Goal: Task Accomplishment & Management: Complete application form

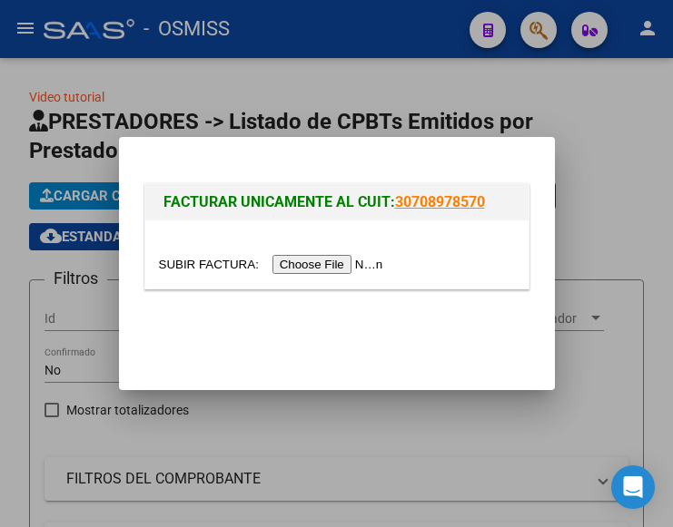
click at [325, 265] on input "file" at bounding box center [274, 264] width 230 height 19
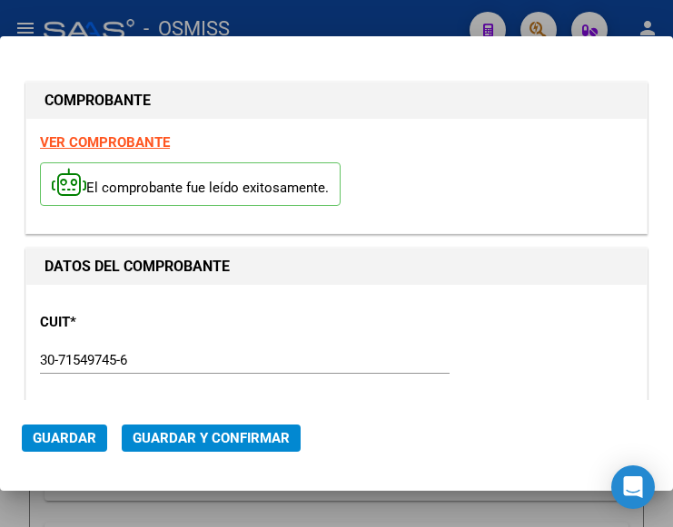
type input "2025-12-14"
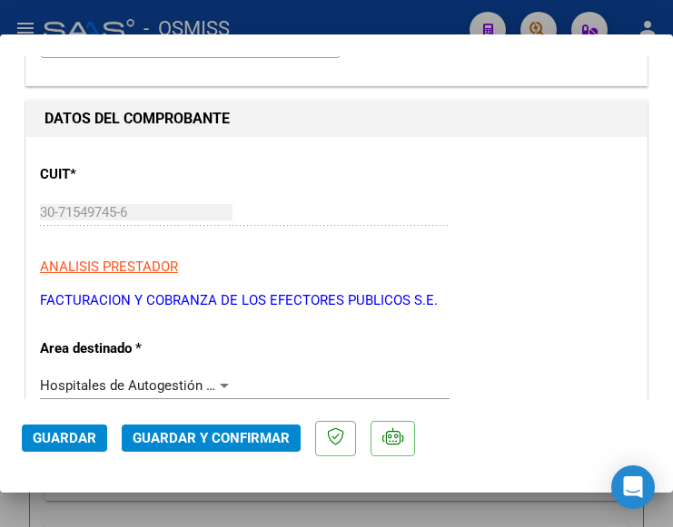
scroll to position [272, 0]
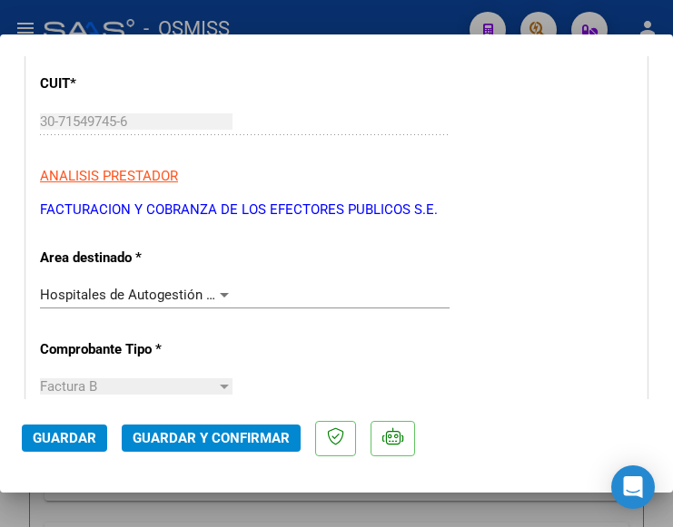
click at [220, 295] on div at bounding box center [224, 295] width 9 height 5
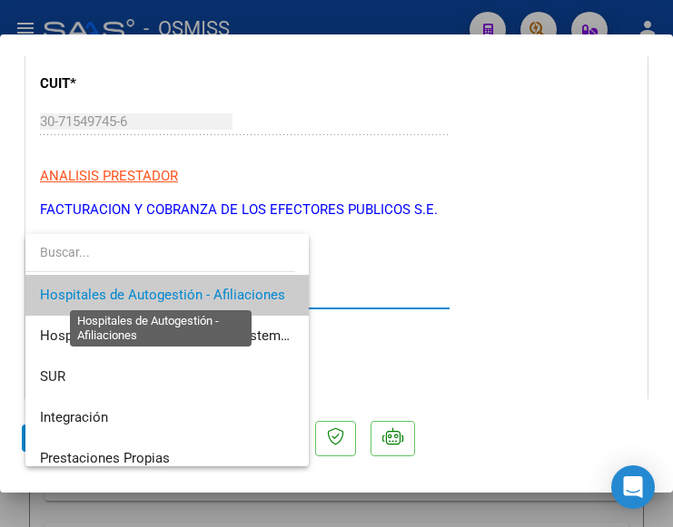
click at [219, 295] on span "Hospitales de Autogestión - Afiliaciones" at bounding box center [162, 295] width 245 height 16
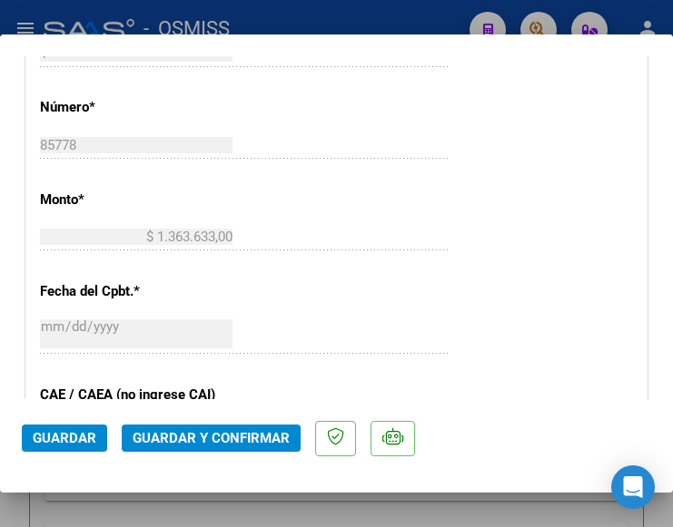
scroll to position [726, 0]
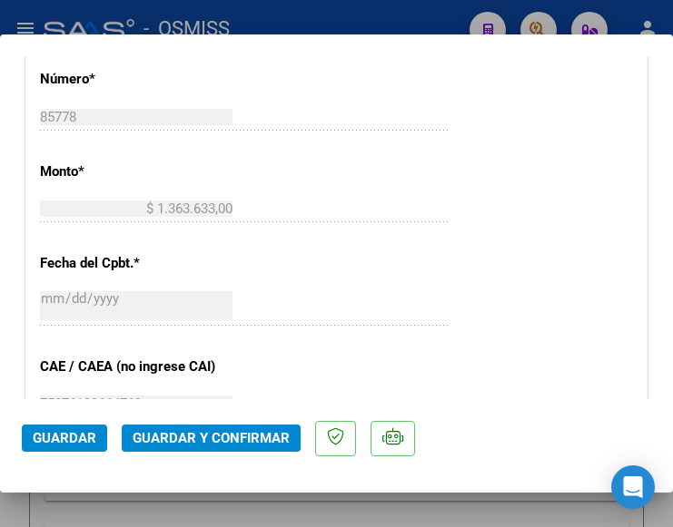
click at [187, 437] on span "Guardar y Confirmar" at bounding box center [211, 438] width 157 height 16
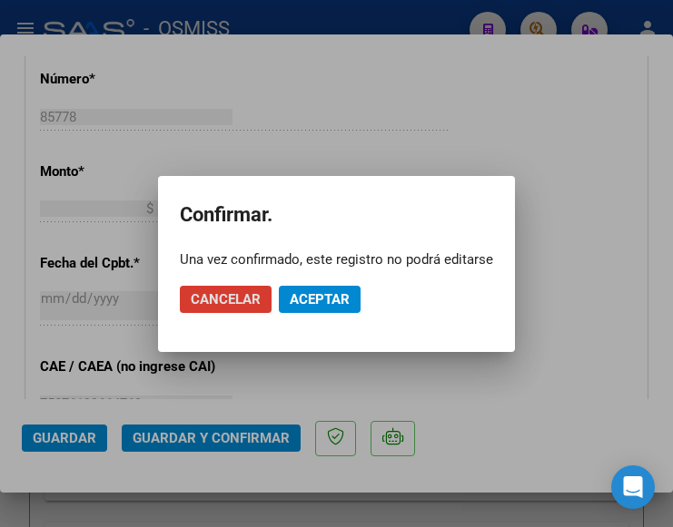
click at [333, 292] on span "Aceptar" at bounding box center [320, 299] width 60 height 16
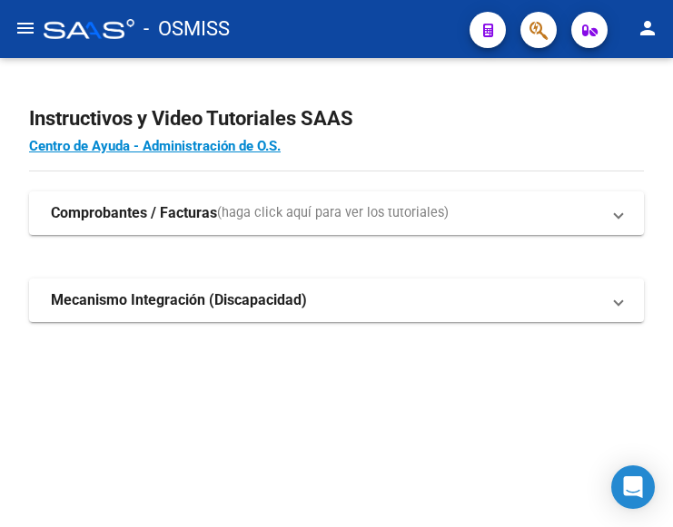
click at [25, 29] on mat-icon "menu" at bounding box center [26, 28] width 22 height 22
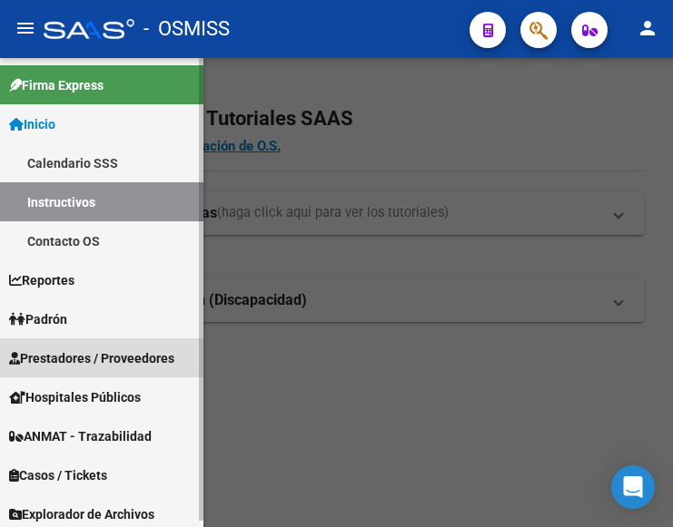
click at [81, 356] on span "Prestadores / Proveedores" at bounding box center [91, 359] width 165 height 20
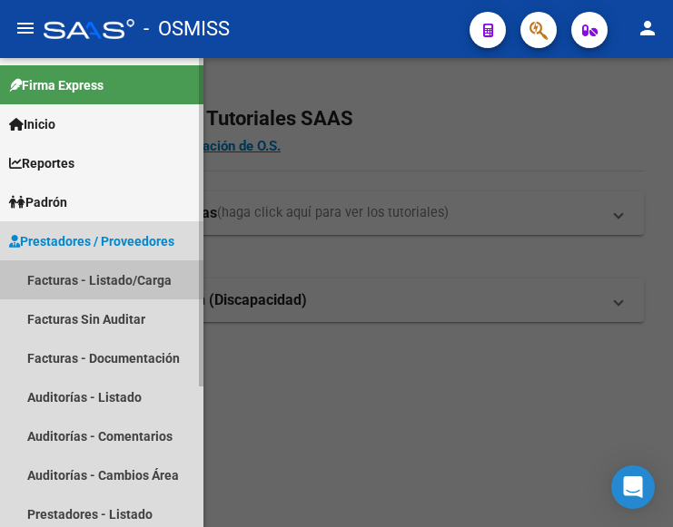
click at [98, 280] on link "Facturas - Listado/Carga" at bounding box center [101, 279] width 203 height 39
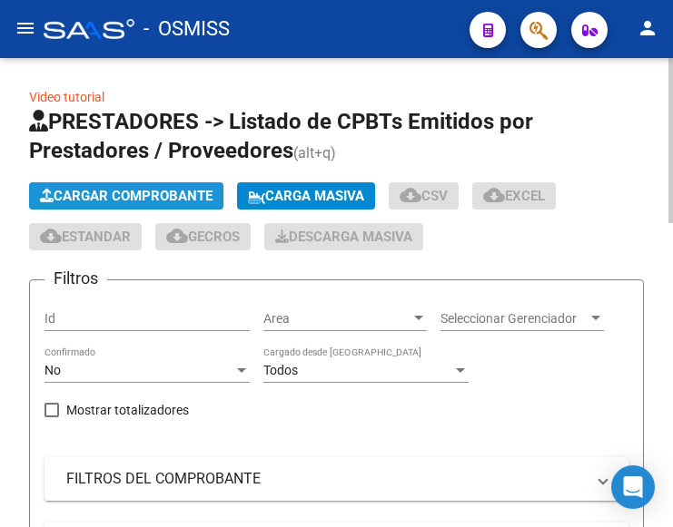
click at [161, 193] on span "Cargar Comprobante" at bounding box center [126, 196] width 172 height 16
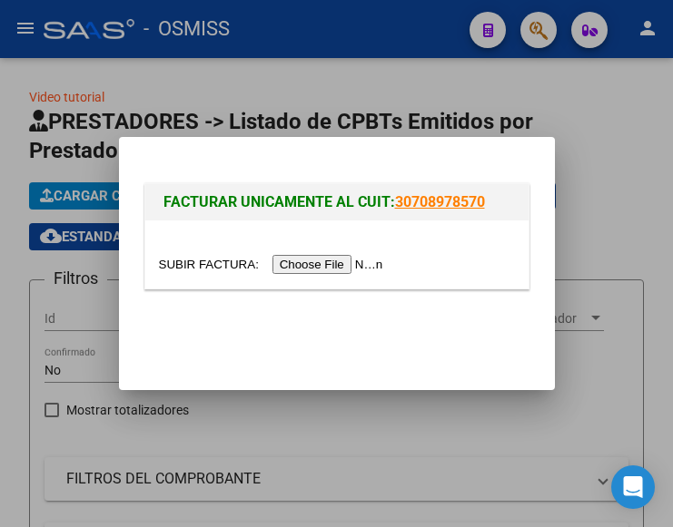
click at [329, 265] on input "file" at bounding box center [274, 264] width 230 height 19
click at [342, 262] on input "file" at bounding box center [274, 264] width 230 height 19
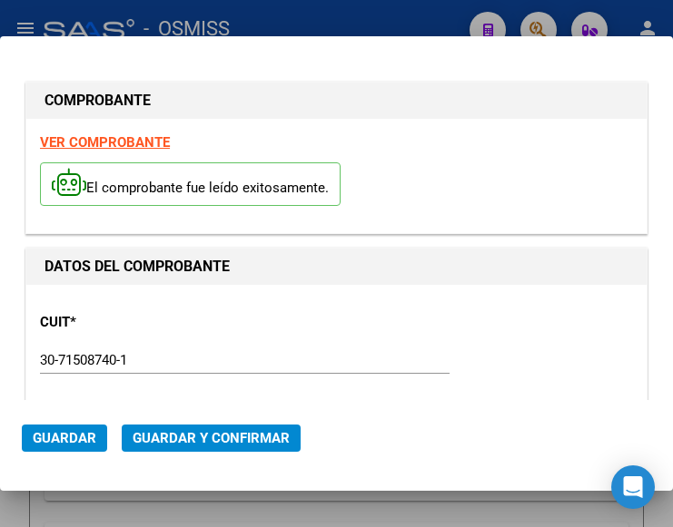
type input "[DATE]"
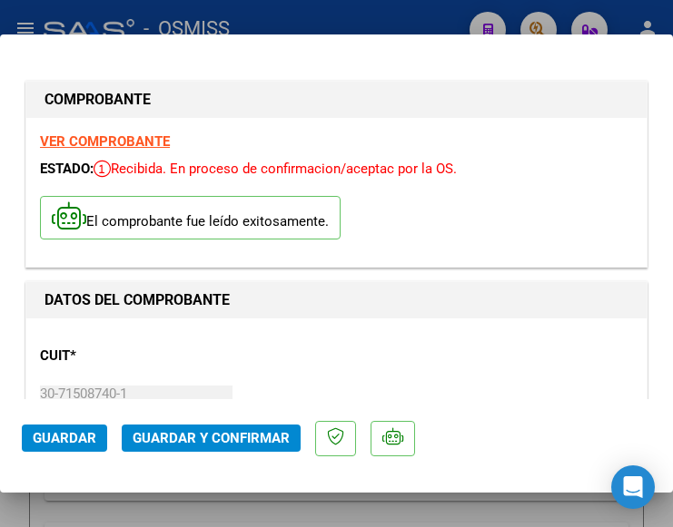
click at [238, 355] on div "CUIT * 30-71508740-1 Ingresar CUIT ANALISIS PRESTADOR HOSPITAL [PERSON_NAME] AR…" at bounding box center [336, 412] width 593 height 160
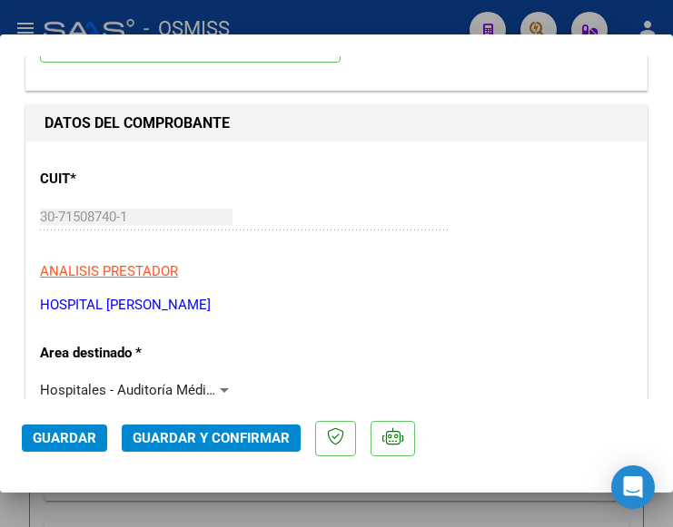
scroll to position [182, 0]
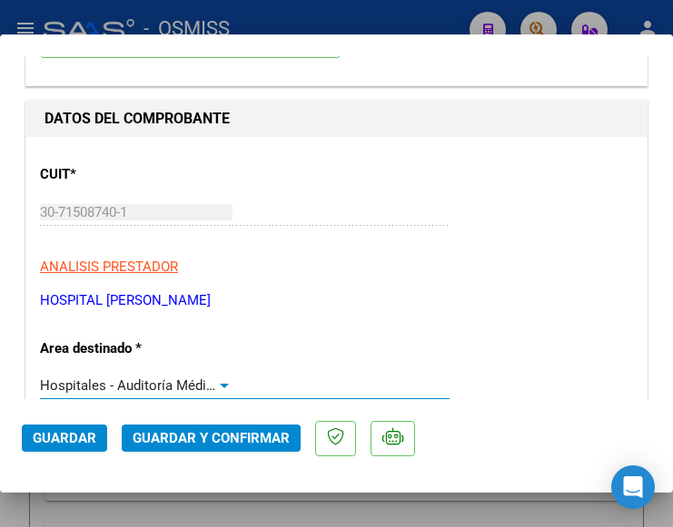
click at [219, 388] on div at bounding box center [224, 385] width 16 height 15
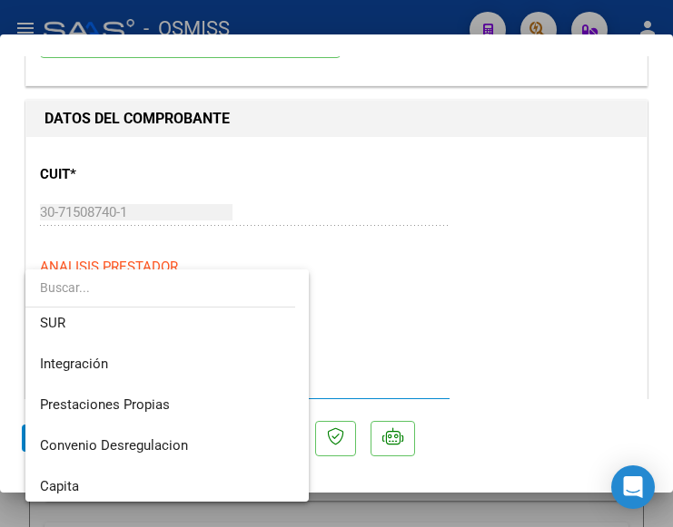
scroll to position [0, 0]
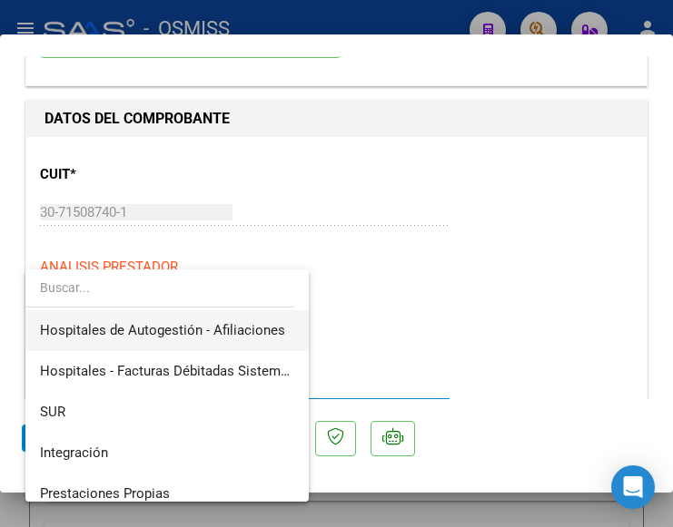
click at [206, 319] on span "Hospitales de Autogestión - Afiliaciones" at bounding box center [167, 330] width 254 height 41
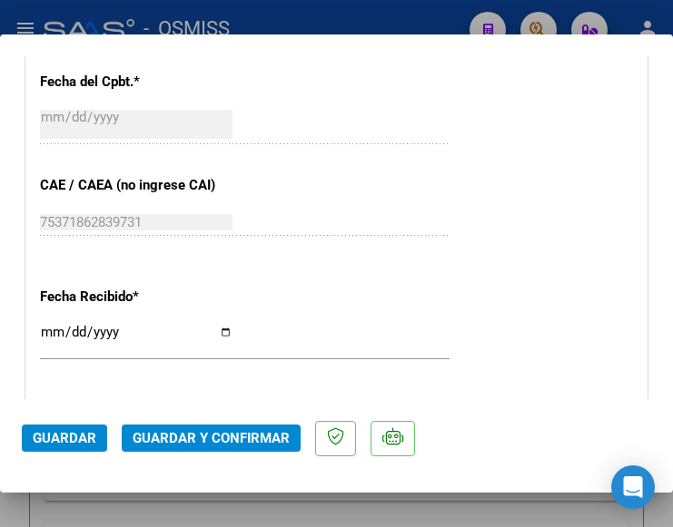
scroll to position [817, 0]
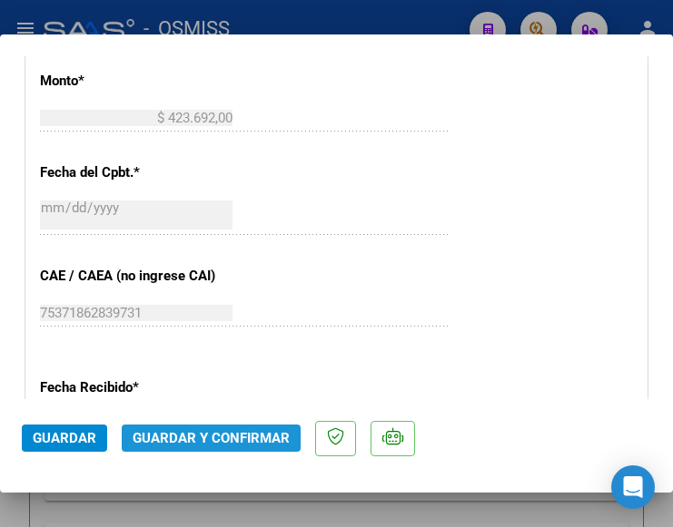
click at [212, 437] on span "Guardar y Confirmar" at bounding box center [211, 438] width 157 height 16
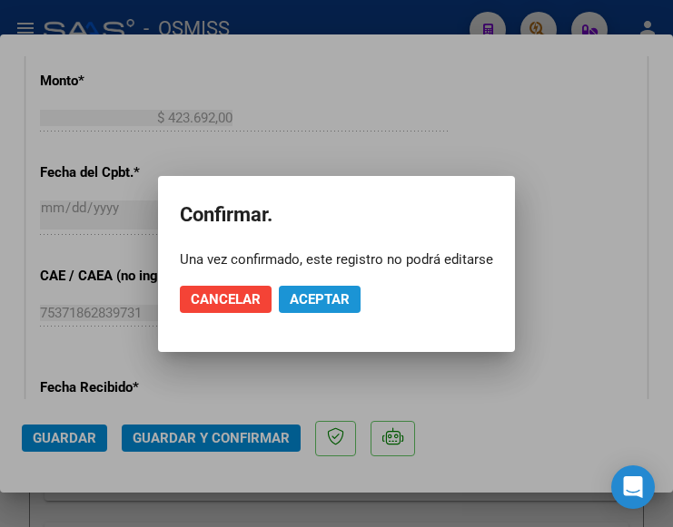
click at [312, 291] on span "Aceptar" at bounding box center [320, 299] width 60 height 16
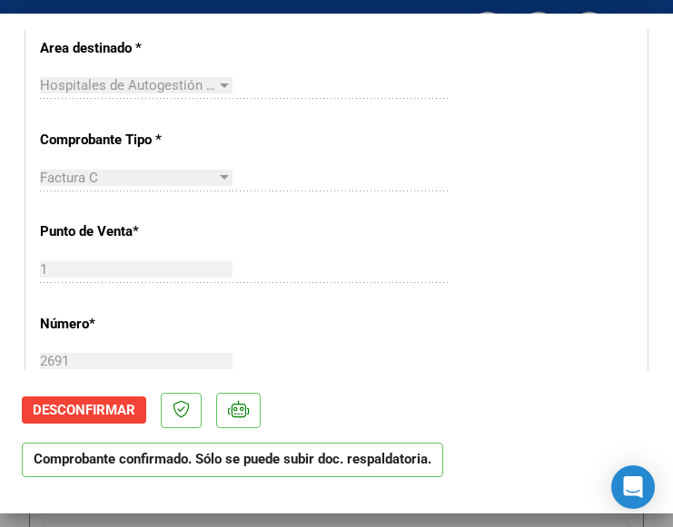
scroll to position [363, 0]
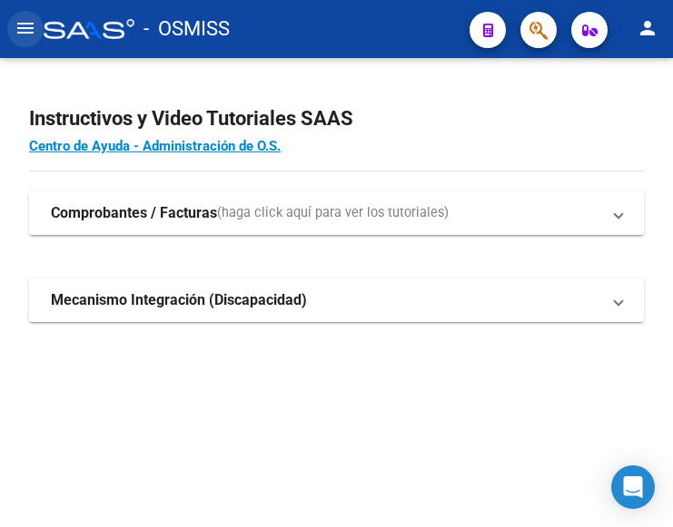
click at [25, 33] on mat-icon "menu" at bounding box center [26, 28] width 22 height 22
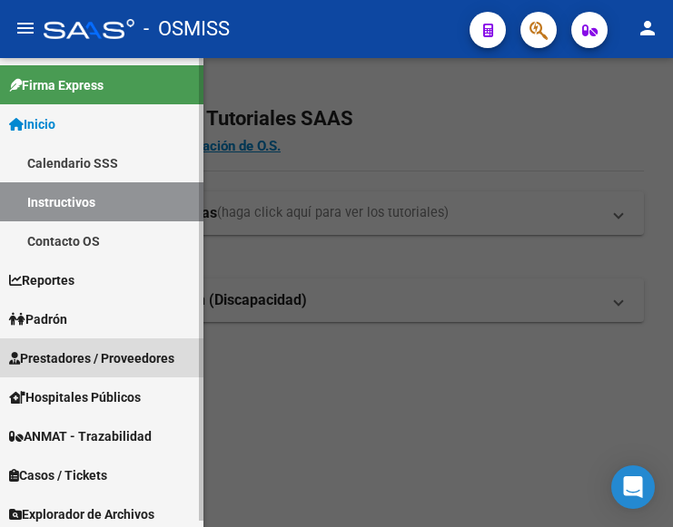
click at [124, 364] on span "Prestadores / Proveedores" at bounding box center [91, 359] width 165 height 20
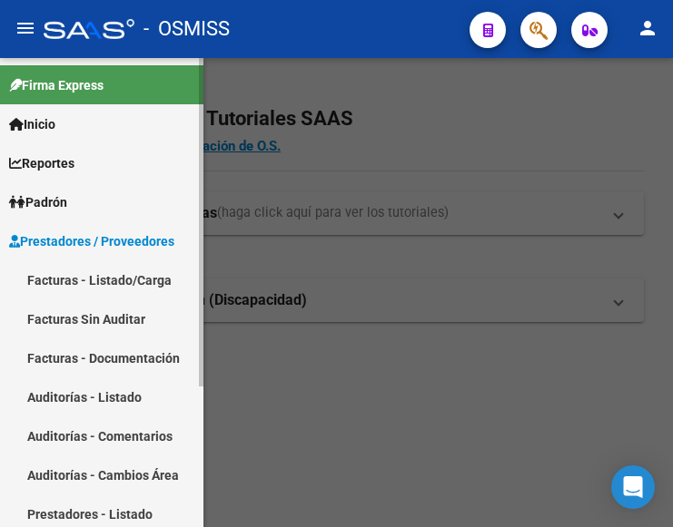
click at [135, 280] on link "Facturas - Listado/Carga" at bounding box center [101, 279] width 203 height 39
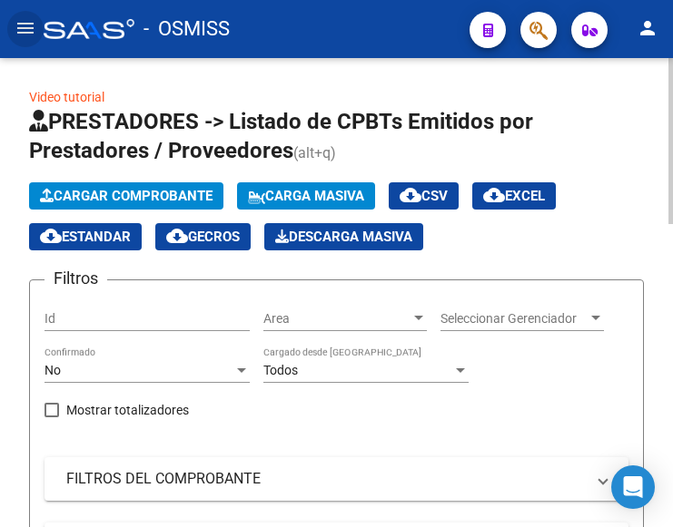
click at [175, 199] on span "Cargar Comprobante" at bounding box center [126, 196] width 172 height 16
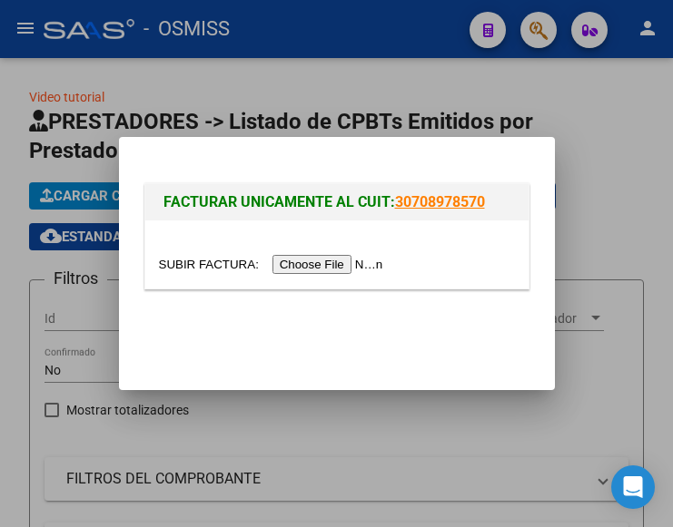
click at [331, 262] on input "file" at bounding box center [274, 264] width 230 height 19
click at [340, 256] on input "file" at bounding box center [274, 264] width 230 height 19
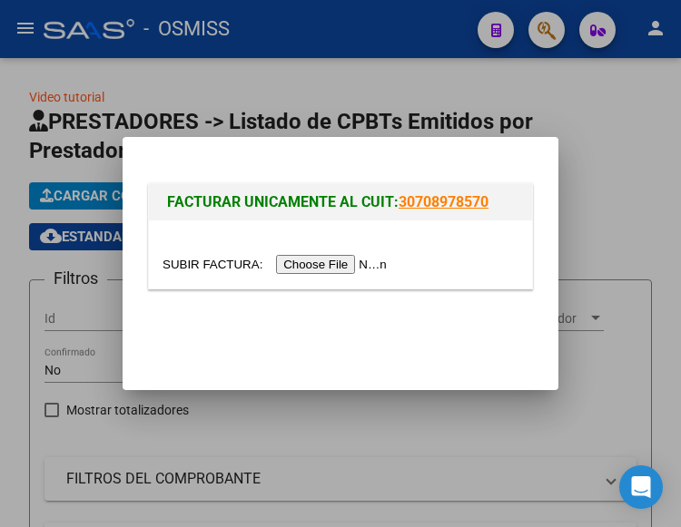
click at [316, 266] on input "file" at bounding box center [277, 264] width 230 height 19
click at [351, 267] on input "file" at bounding box center [277, 264] width 230 height 19
